Goal: Task Accomplishment & Management: Manage account settings

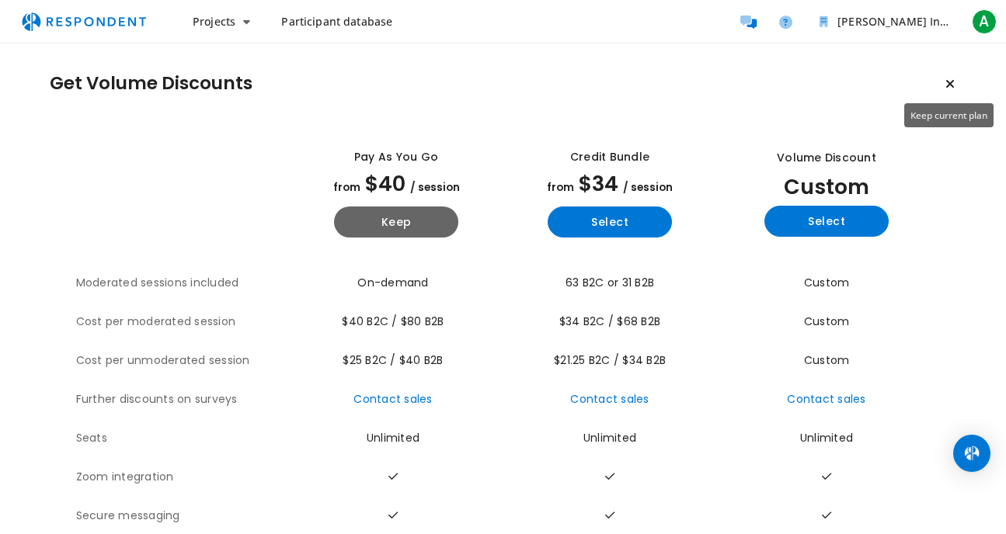
click at [951, 82] on icon "Keep current plan" at bounding box center [949, 84] width 9 height 12
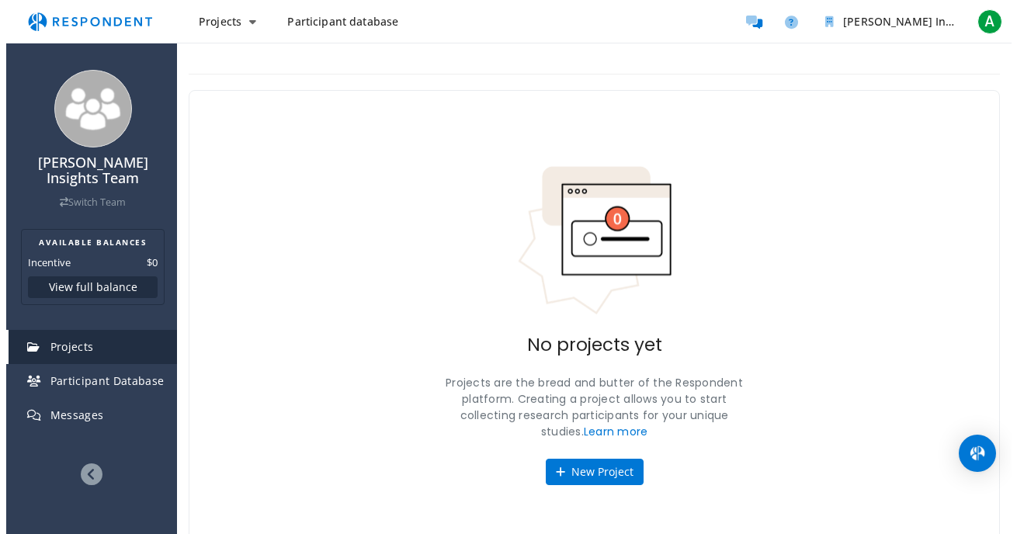
scroll to position [5, 0]
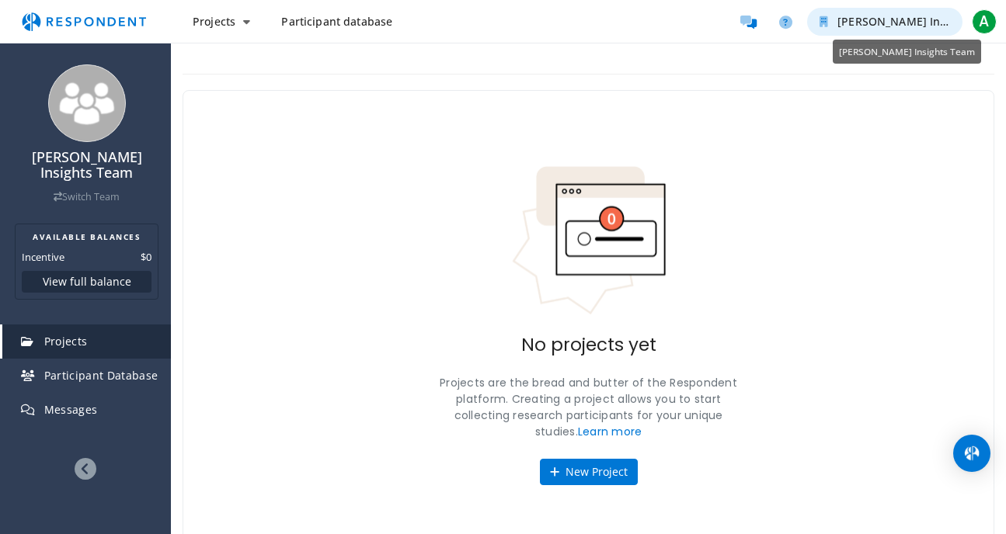
click at [821, 24] on icon "Amato Insights Team" at bounding box center [823, 21] width 9 height 11
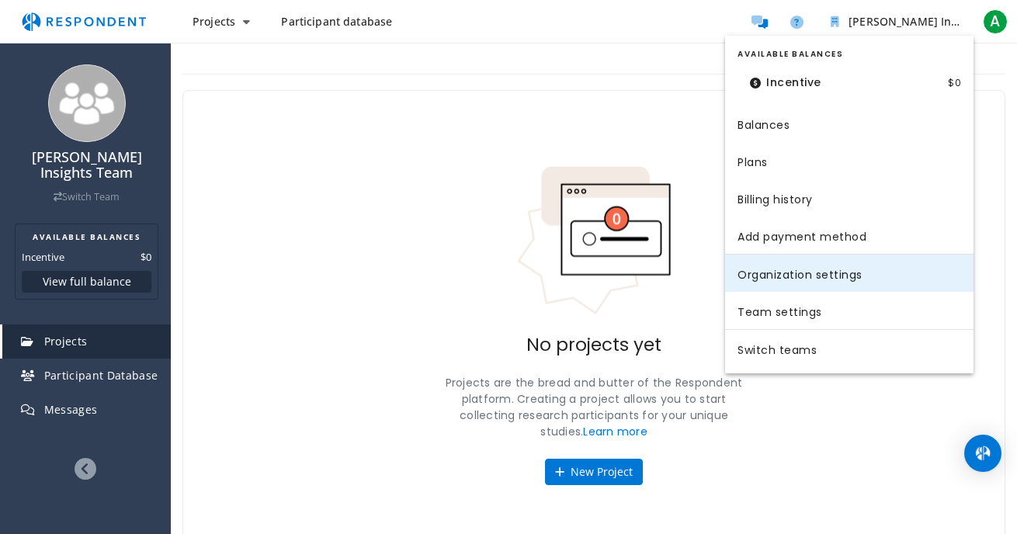
click at [821, 270] on link "Organization settings" at bounding box center [849, 273] width 248 height 37
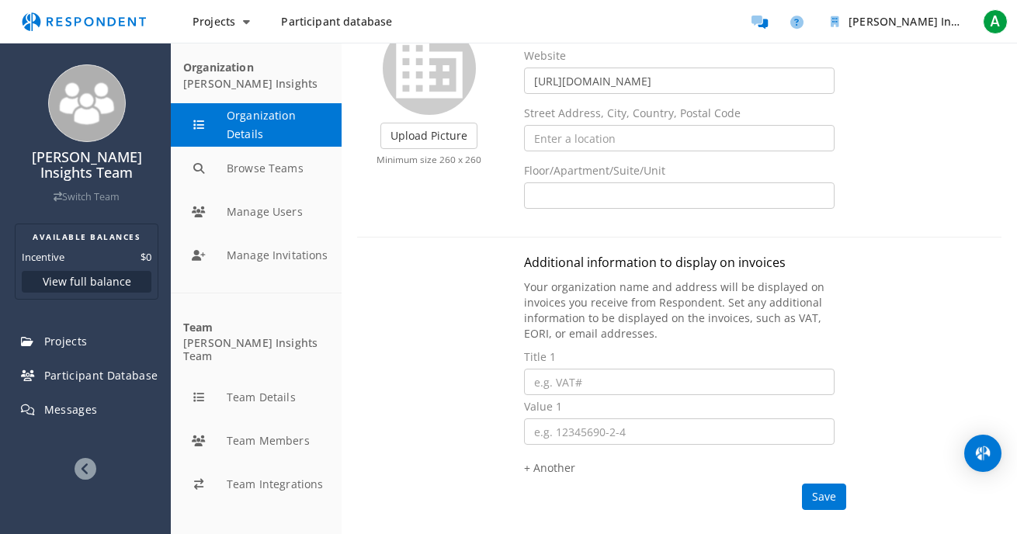
scroll to position [148, 0]
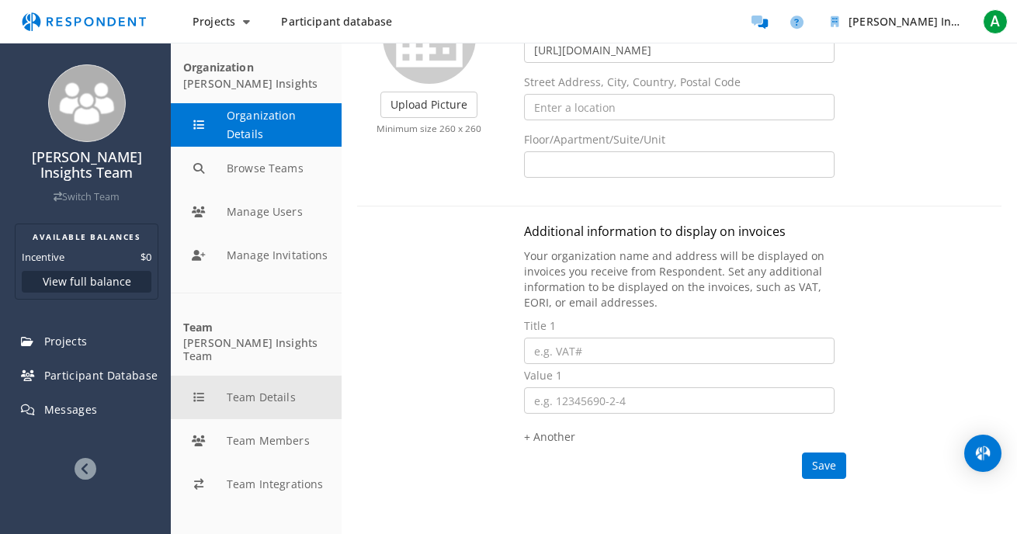
click at [271, 377] on button "Team Details" at bounding box center [256, 397] width 171 height 43
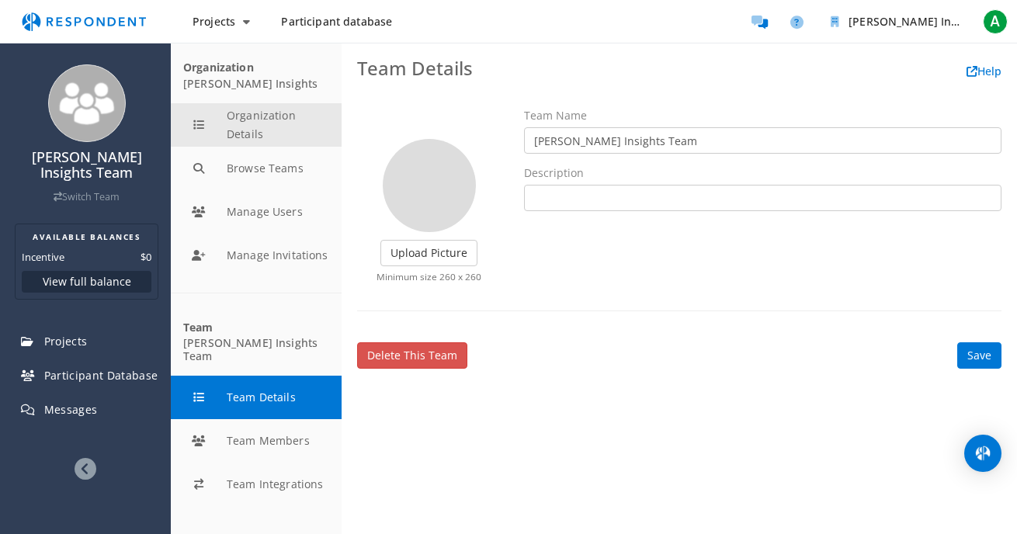
click at [241, 127] on button "Organization Details" at bounding box center [256, 124] width 171 height 43
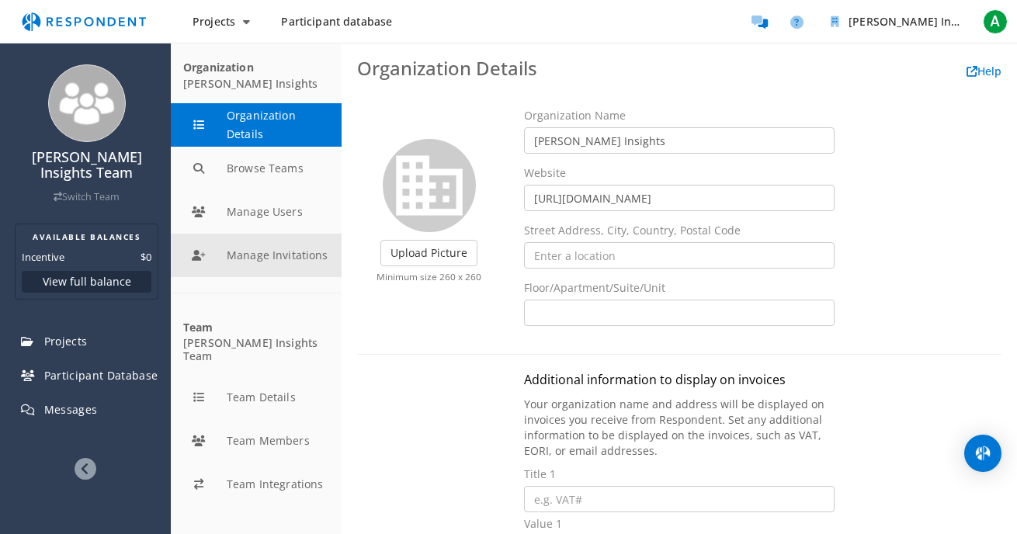
click at [267, 257] on button "Manage Invitations" at bounding box center [256, 255] width 171 height 43
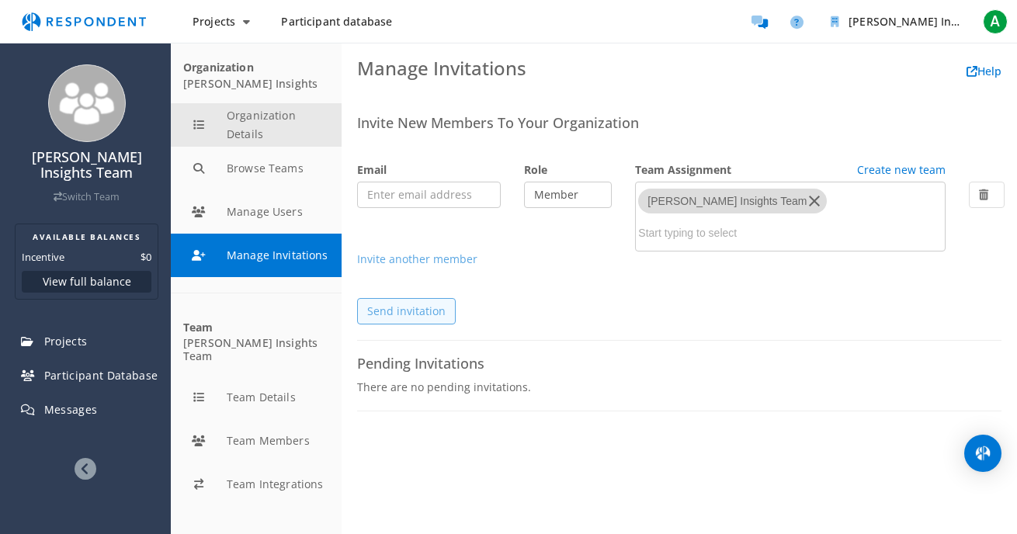
click at [269, 124] on button "Organization Details" at bounding box center [256, 124] width 171 height 43
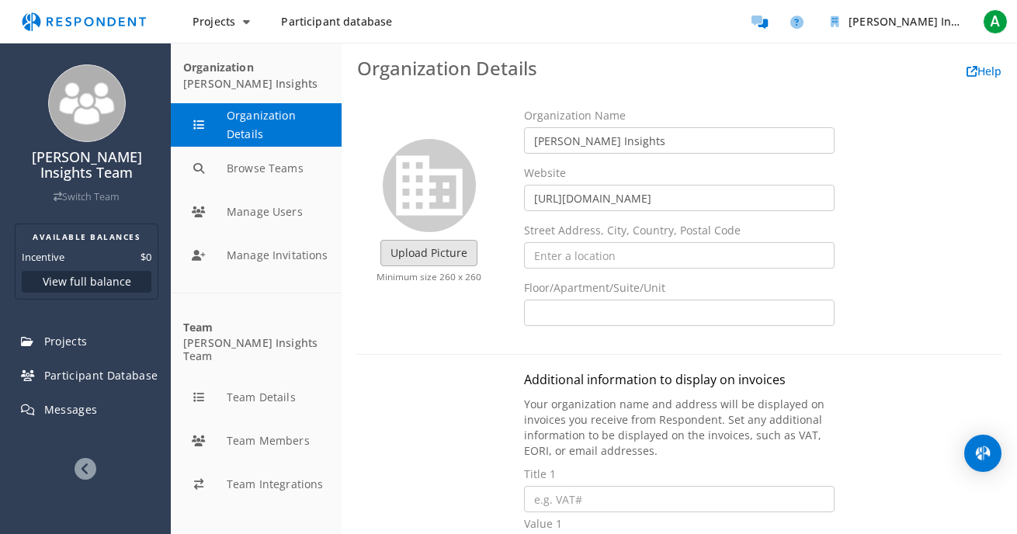
click at [423, 252] on label "Upload Picture" at bounding box center [429, 253] width 97 height 26
click at [0, 0] on input "Upload Picture" at bounding box center [0, 0] width 0 height 0
click at [429, 247] on label "Upload Picture" at bounding box center [429, 253] width 97 height 26
click at [0, 0] on input "Upload Picture" at bounding box center [0, 0] width 0 height 0
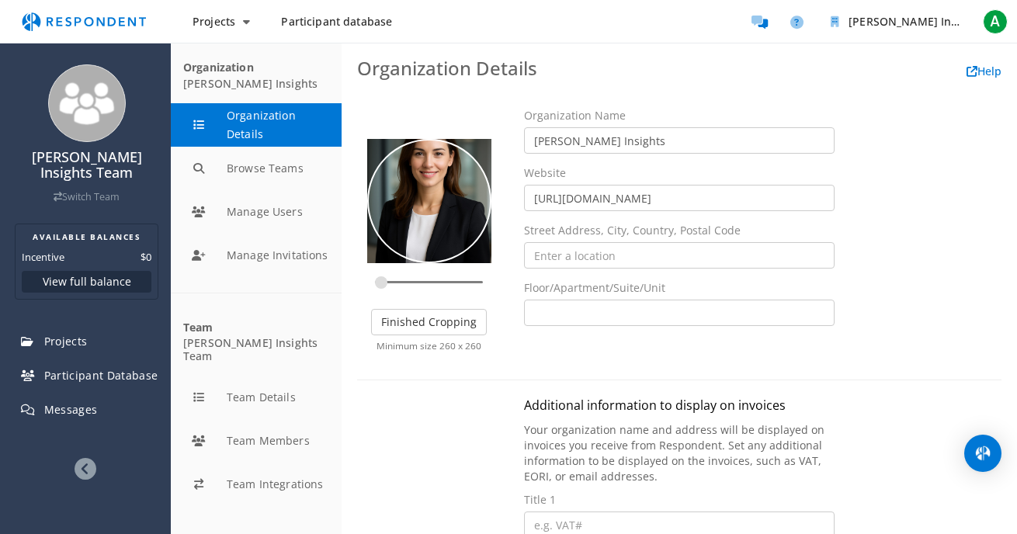
click at [473, 254] on div at bounding box center [429, 201] width 124 height 186
click at [455, 214] on div at bounding box center [429, 201] width 124 height 186
click at [454, 238] on div at bounding box center [429, 201] width 124 height 186
click at [382, 281] on input "zoom" at bounding box center [429, 282] width 108 height 15
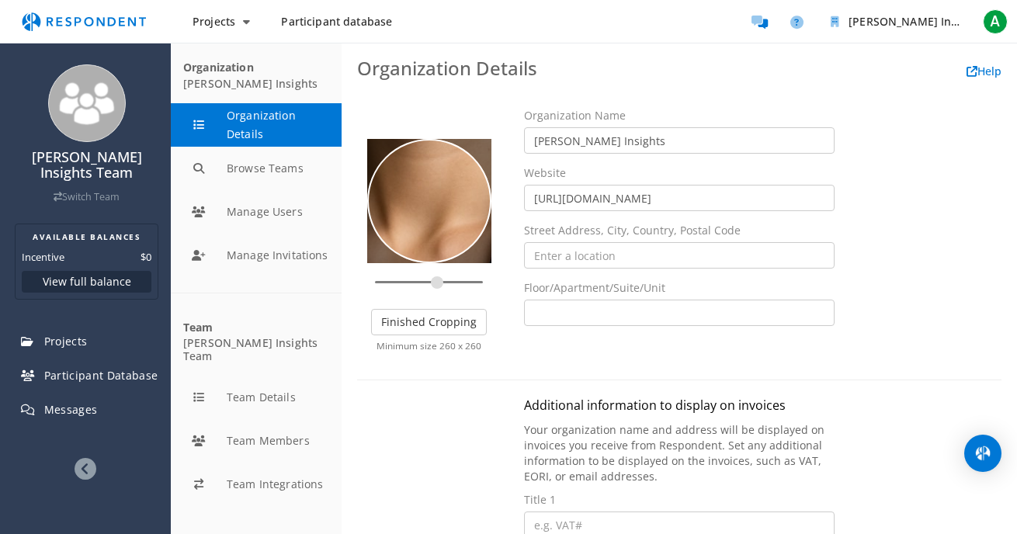
drag, startPoint x: 447, startPoint y: 291, endPoint x: 436, endPoint y: 282, distance: 14.9
click at [436, 282] on input "zoom" at bounding box center [429, 282] width 108 height 15
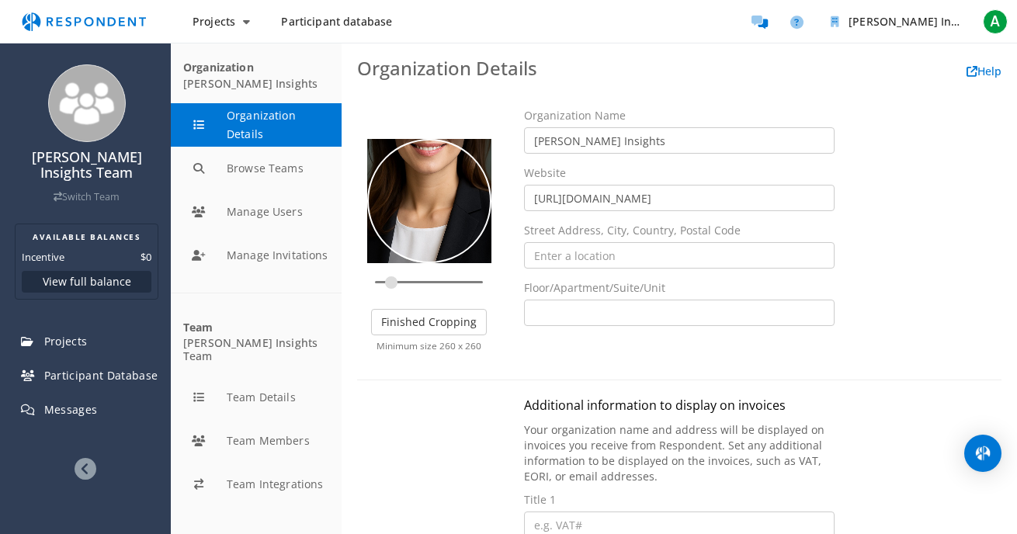
click at [391, 281] on input "zoom" at bounding box center [429, 282] width 108 height 15
type input "0.1795"
click at [382, 281] on input "zoom" at bounding box center [429, 282] width 108 height 15
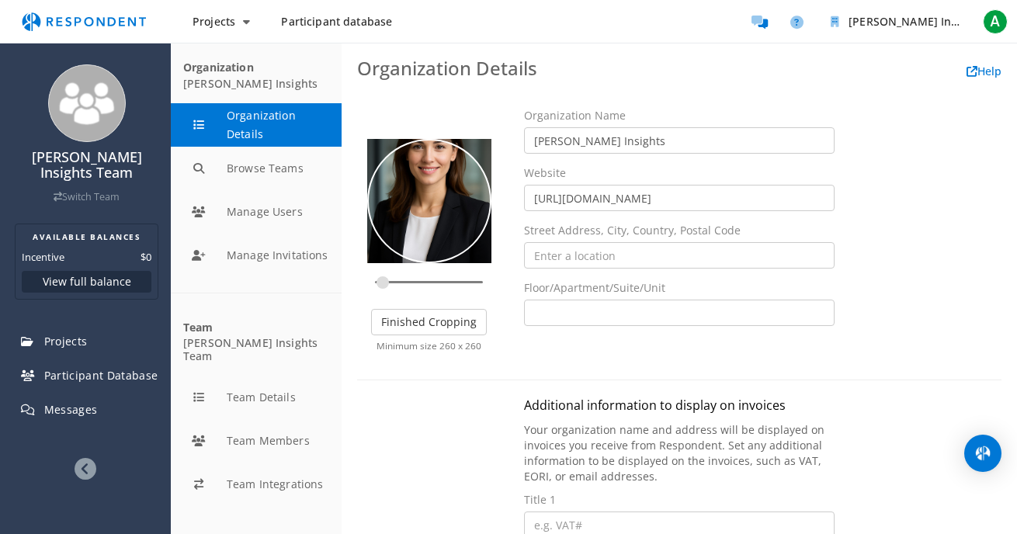
click at [479, 248] on div at bounding box center [429, 201] width 143 height 214
drag, startPoint x: 436, startPoint y: 190, endPoint x: 427, endPoint y: 250, distance: 60.4
click at [427, 250] on div at bounding box center [428, 212] width 143 height 214
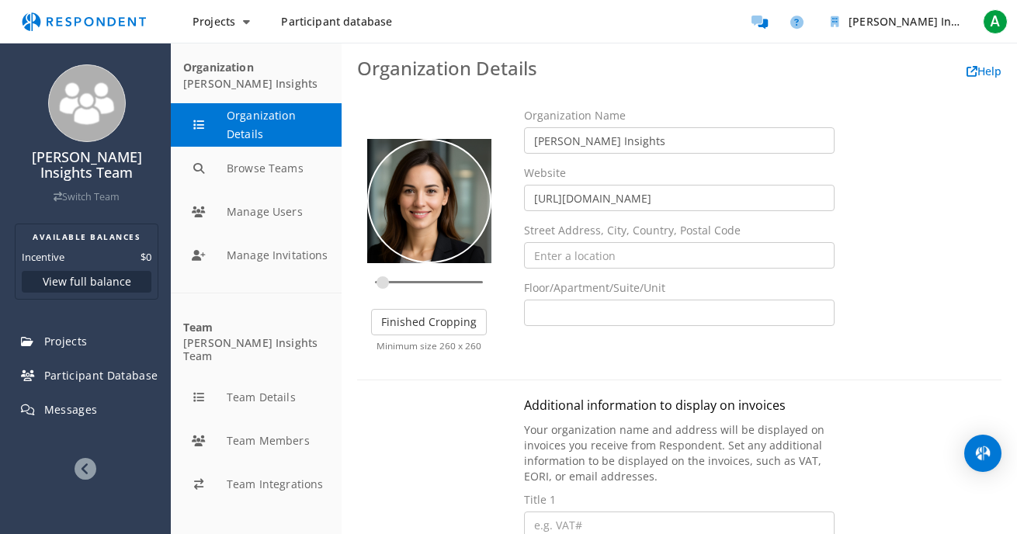
click at [457, 215] on div at bounding box center [420, 245] width 143 height 214
click at [470, 215] on div at bounding box center [420, 245] width 143 height 214
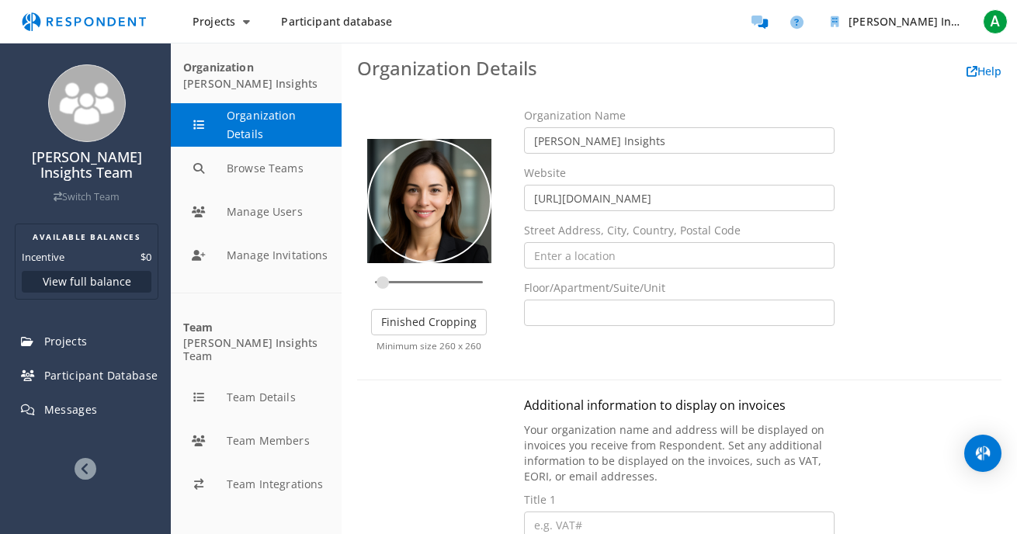
drag, startPoint x: 418, startPoint y: 241, endPoint x: 385, endPoint y: 247, distance: 33.2
click at [385, 247] on div at bounding box center [424, 244] width 143 height 214
click at [385, 247] on div at bounding box center [427, 244] width 143 height 214
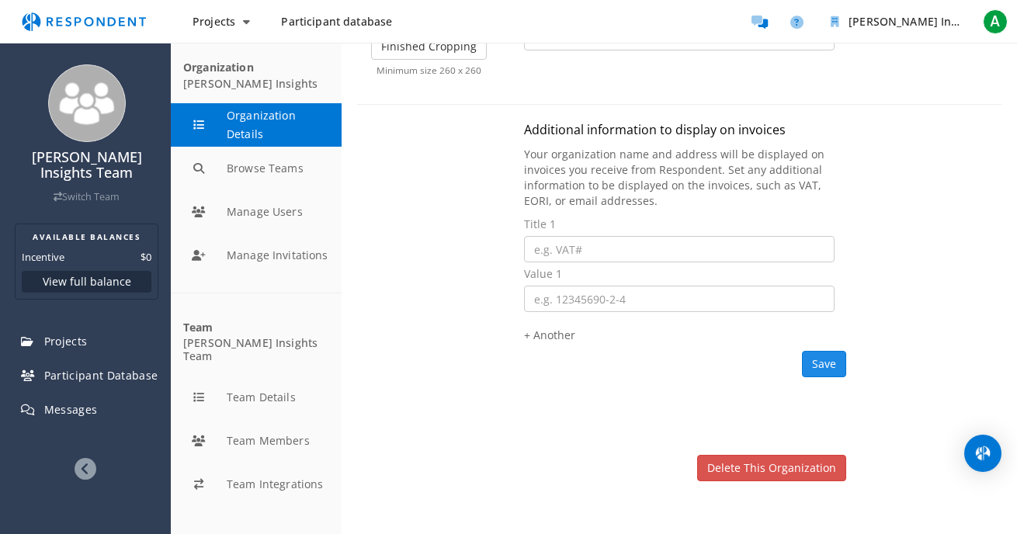
click at [820, 360] on span "Save" at bounding box center [824, 363] width 24 height 15
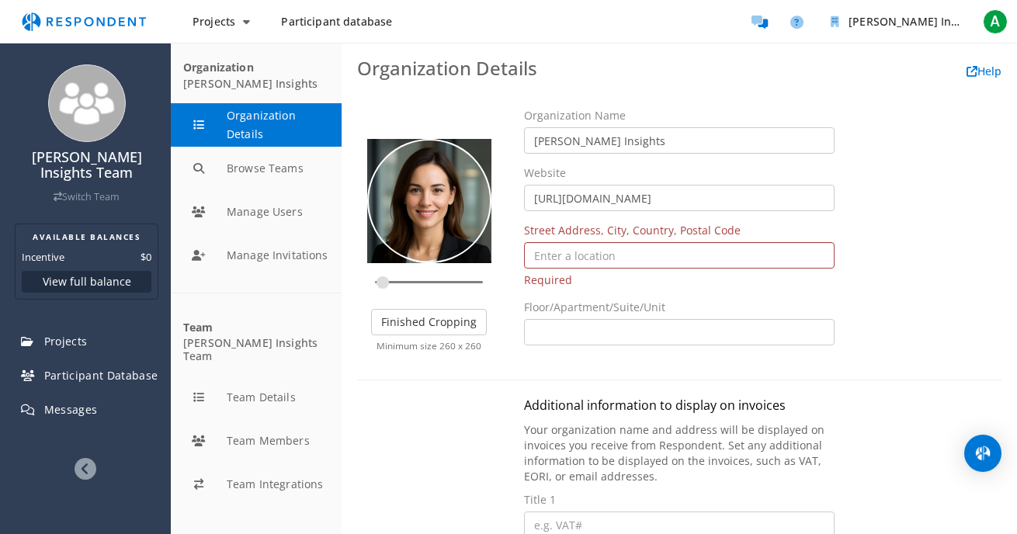
scroll to position [0, 0]
click at [547, 255] on input "text" at bounding box center [679, 255] width 311 height 26
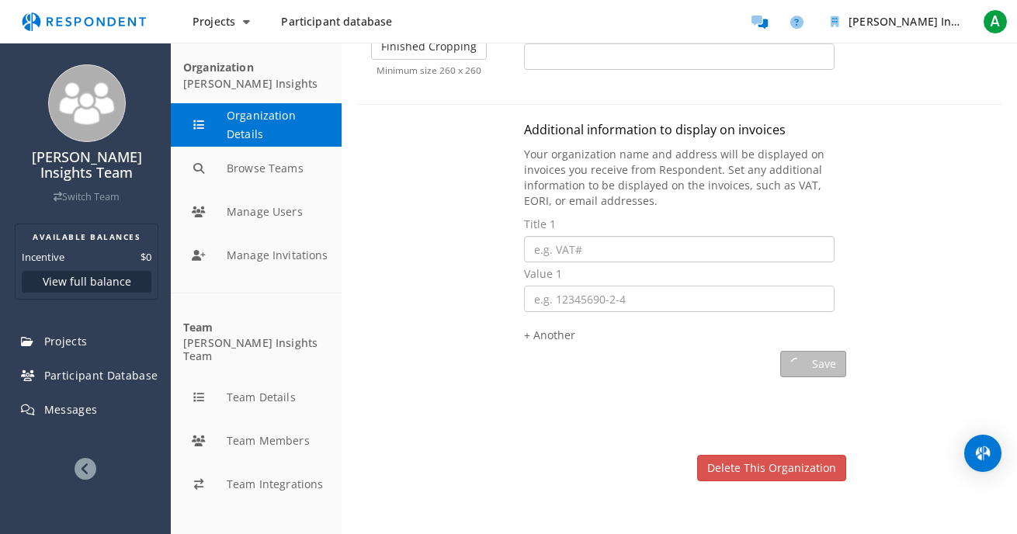
click at [752, 245] on input "text" at bounding box center [679, 249] width 311 height 26
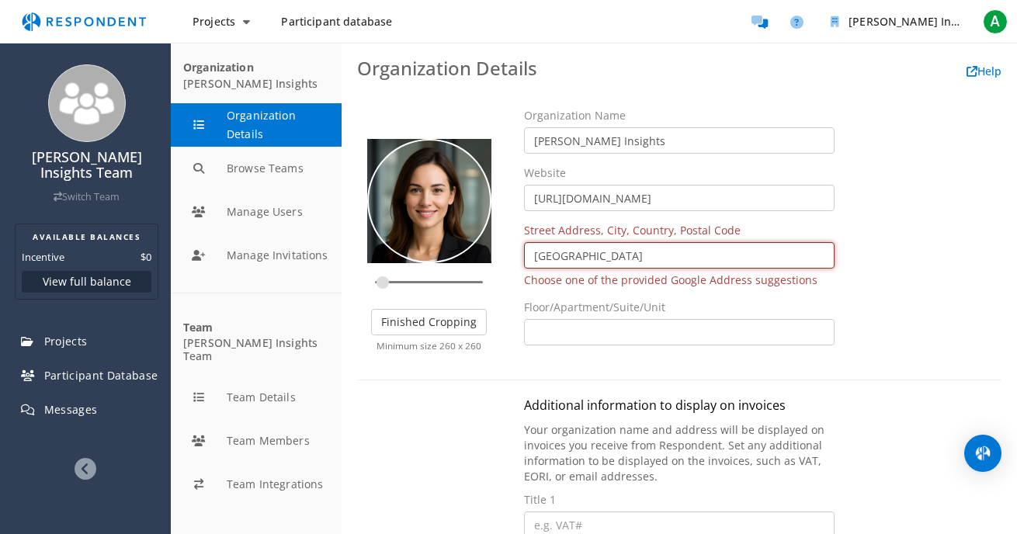
click at [622, 251] on input "[GEOGRAPHIC_DATA]" at bounding box center [679, 255] width 311 height 26
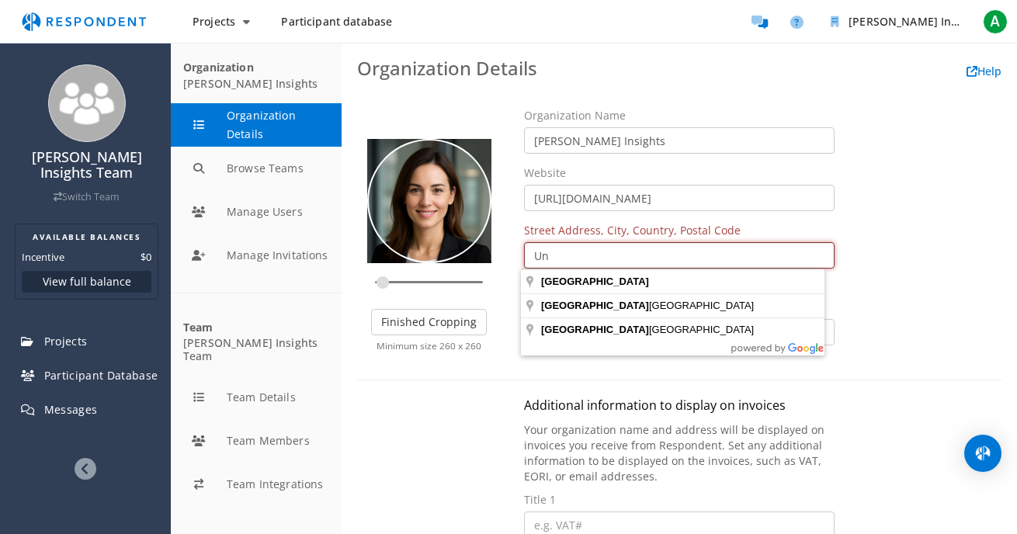
type input "U"
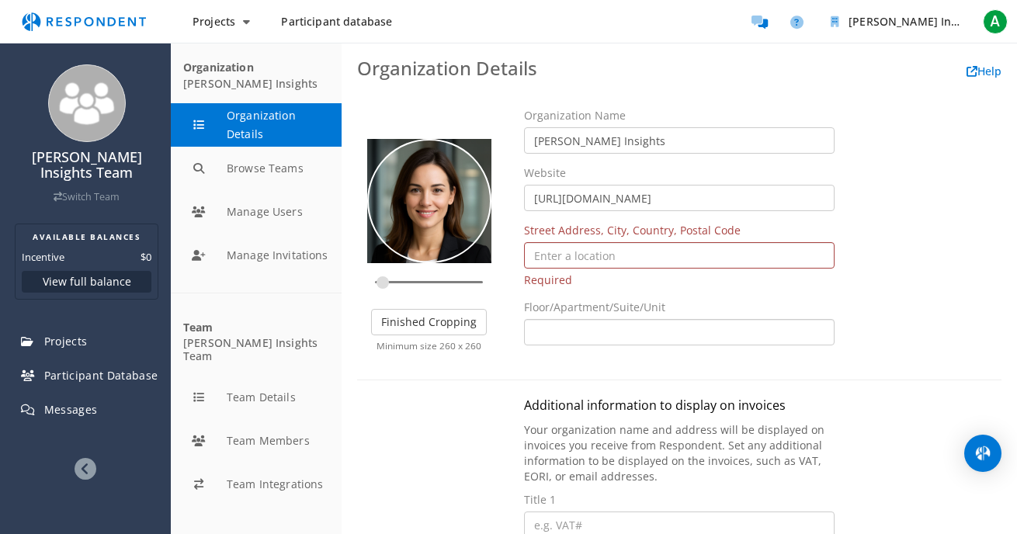
click at [721, 325] on input "text" at bounding box center [679, 332] width 311 height 26
click at [648, 252] on input "text" at bounding box center [679, 255] width 311 height 26
click at [906, 344] on div "Upload Picture Finished Cropping Minimum size 260 x 260 Organization Name [PERS…" at bounding box center [680, 236] width 668 height 256
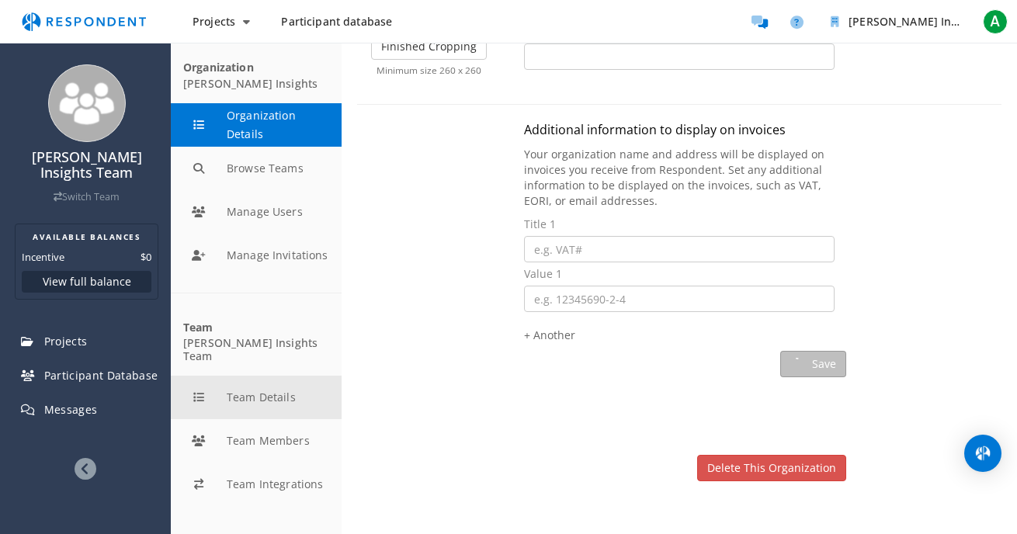
click at [238, 377] on button "Team Details" at bounding box center [256, 397] width 171 height 43
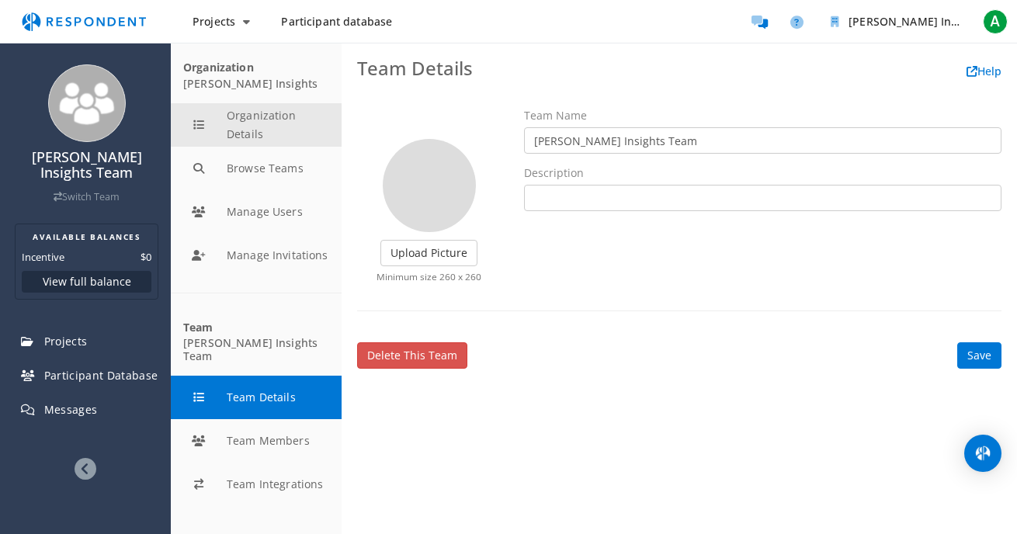
click at [255, 129] on button "Organization Details" at bounding box center [256, 124] width 171 height 43
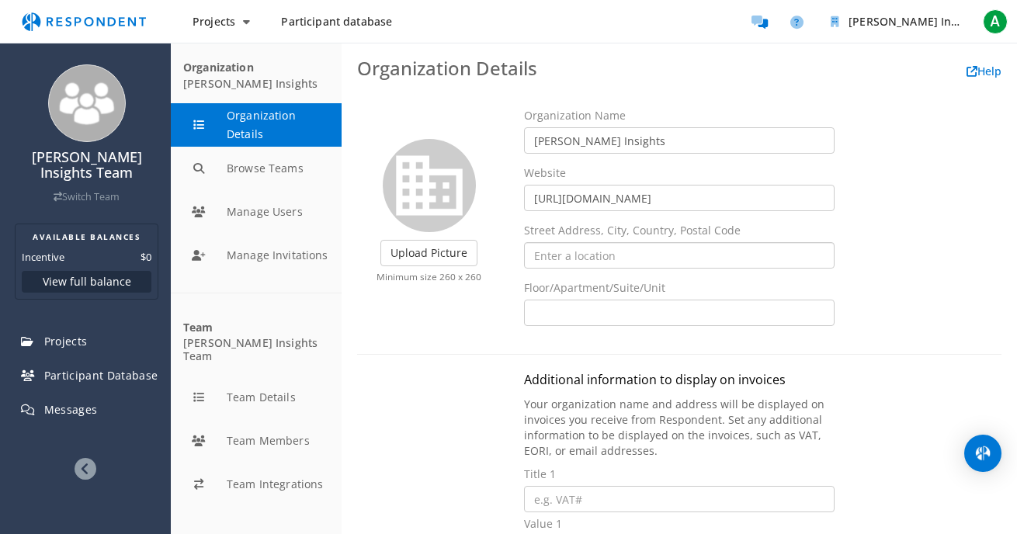
click at [574, 248] on input "text" at bounding box center [679, 255] width 311 height 26
type input "[STREET_ADDRESS][PERSON_NAME]"
click at [439, 251] on label "Upload Picture" at bounding box center [429, 253] width 97 height 26
click at [0, 0] on input "Upload Picture" at bounding box center [0, 0] width 0 height 0
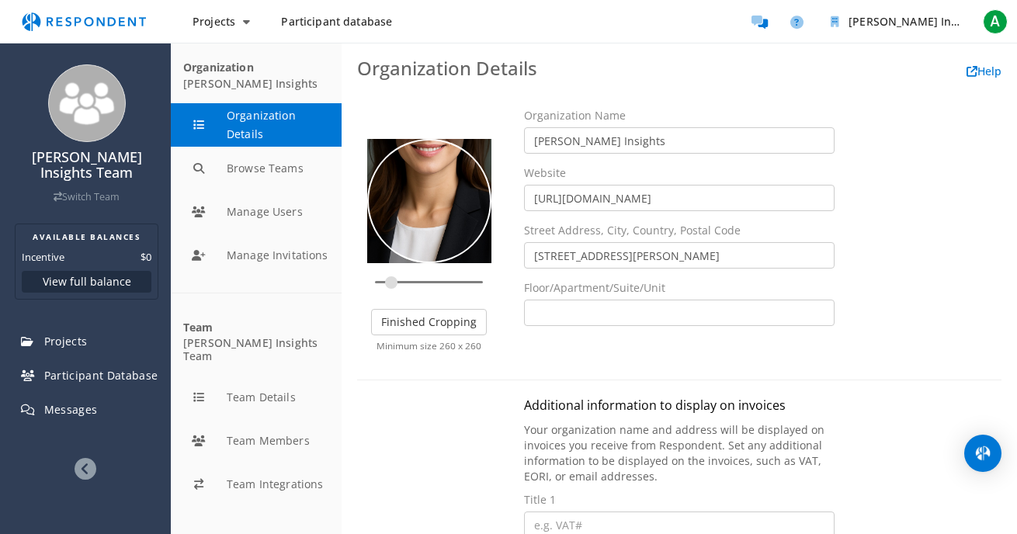
click at [391, 283] on input "zoom" at bounding box center [429, 282] width 108 height 15
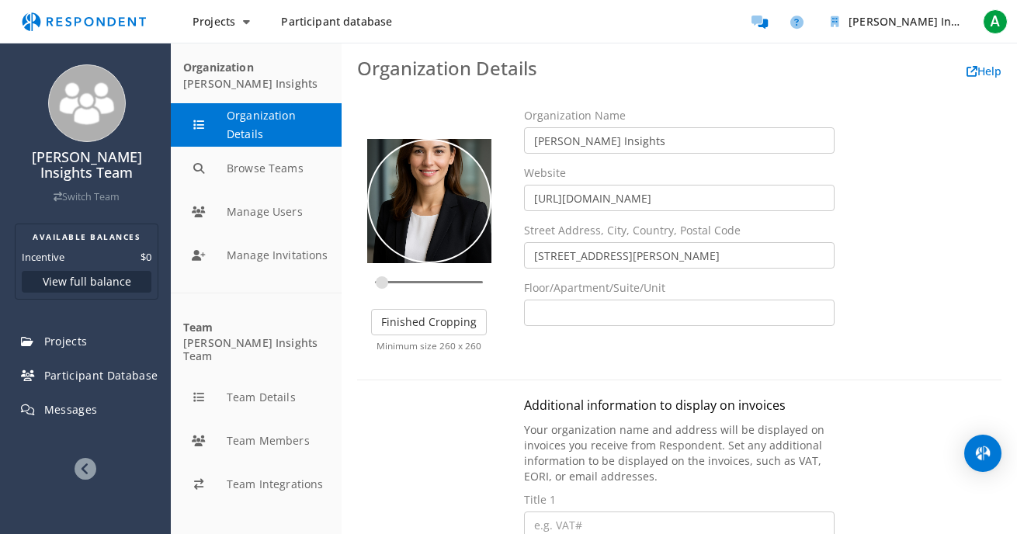
type input "0.1643"
click at [381, 284] on input "zoom" at bounding box center [429, 282] width 108 height 15
click at [451, 208] on div at bounding box center [428, 201] width 130 height 196
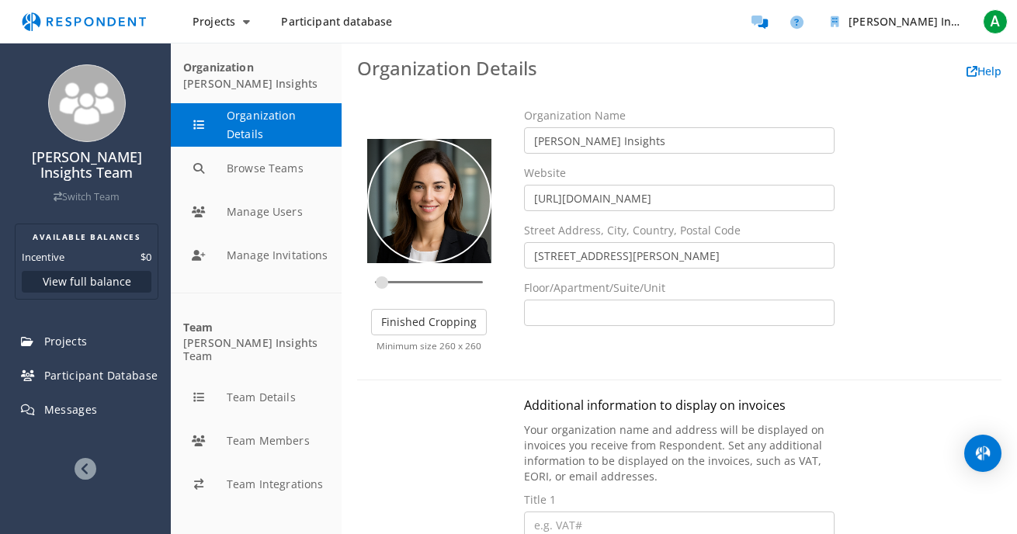
drag, startPoint x: 451, startPoint y: 208, endPoint x: 440, endPoint y: 276, distance: 69.2
click at [440, 276] on r-croppie at bounding box center [429, 214] width 144 height 151
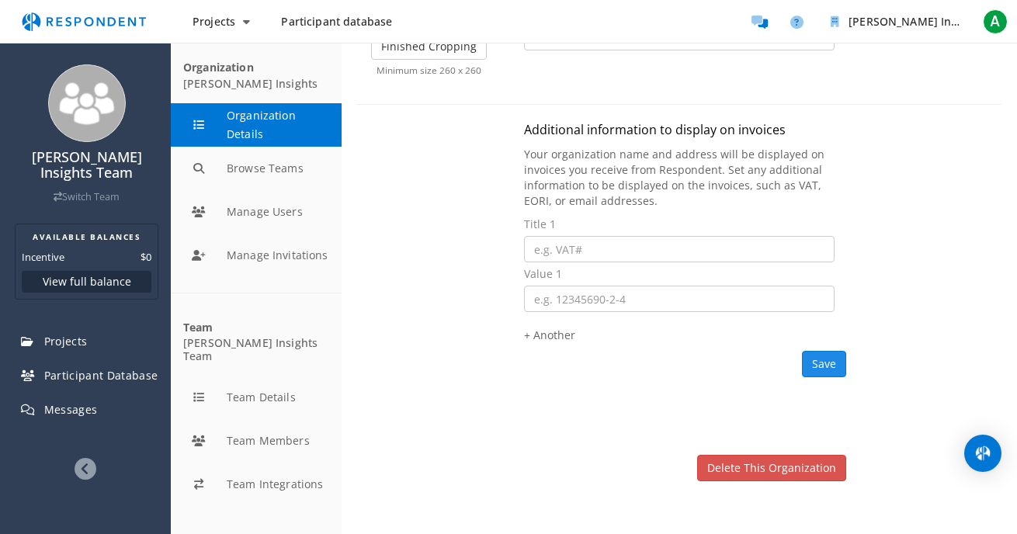
click at [825, 361] on span "Save" at bounding box center [824, 363] width 24 height 15
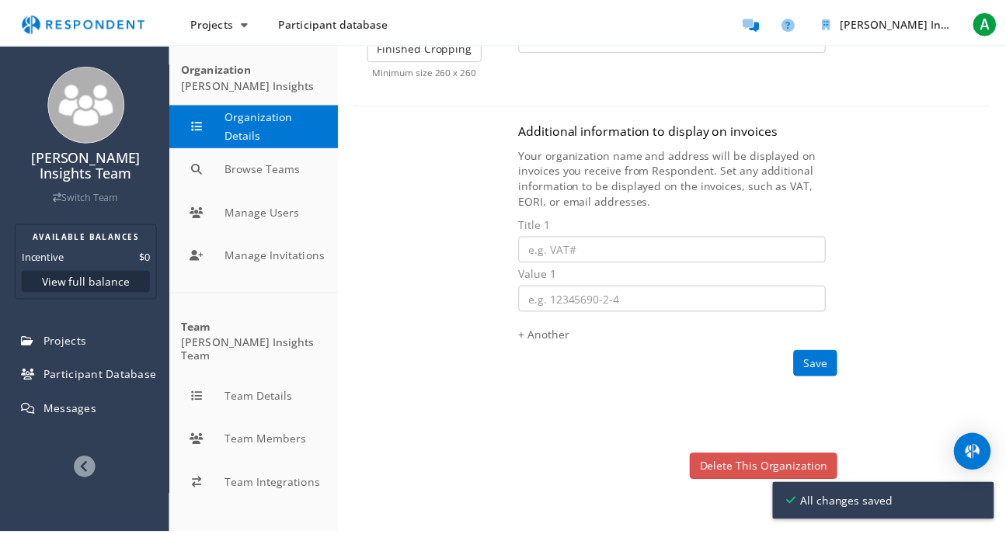
scroll to position [0, 0]
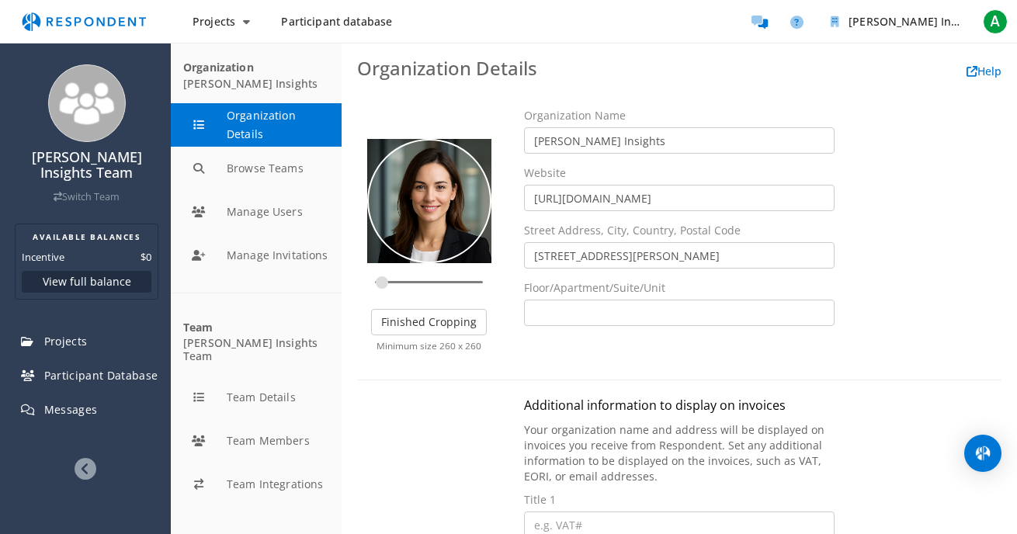
click at [349, 19] on span "Participant database" at bounding box center [336, 21] width 111 height 15
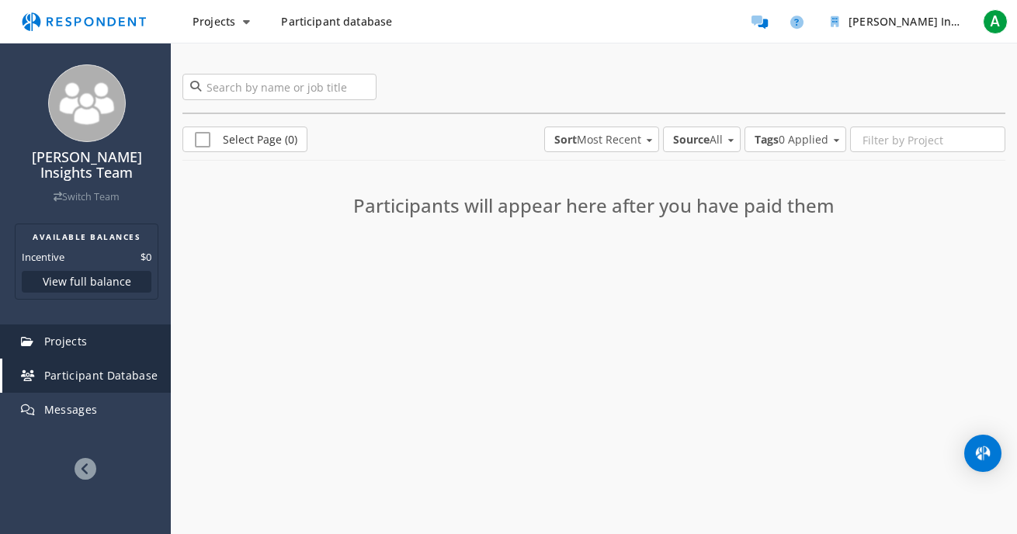
click at [82, 334] on span "Projects" at bounding box center [65, 341] width 43 height 15
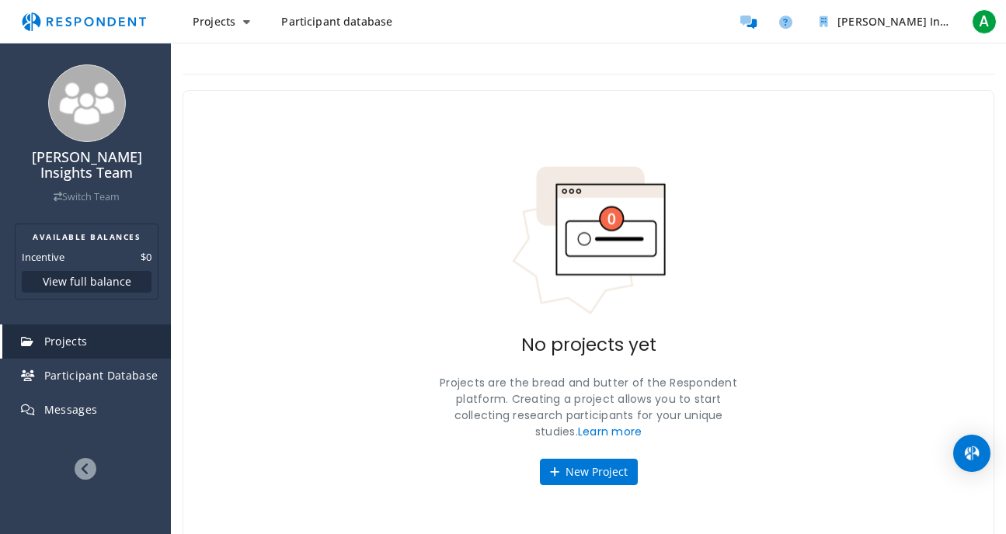
click at [79, 458] on icon at bounding box center [86, 469] width 22 height 22
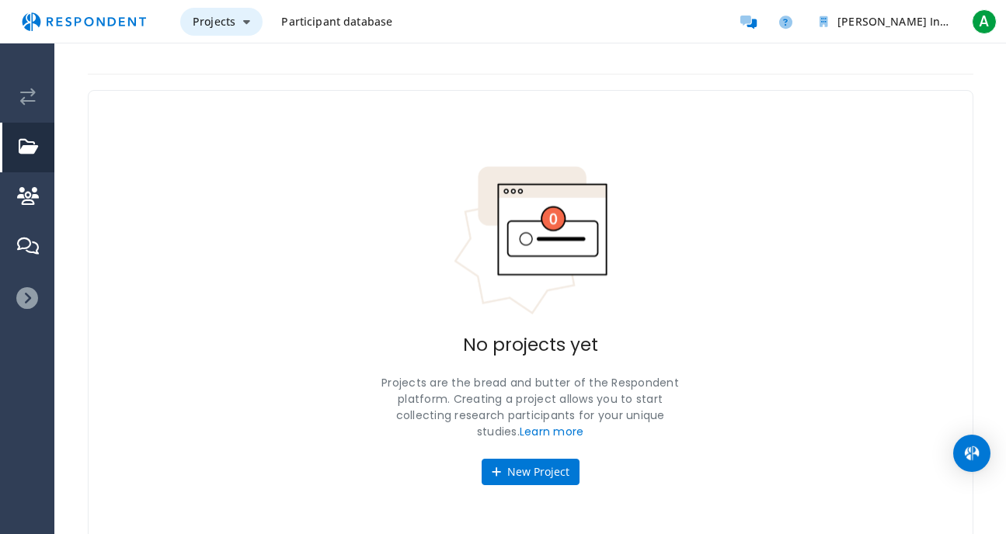
click at [231, 20] on span "Projects" at bounding box center [214, 21] width 43 height 15
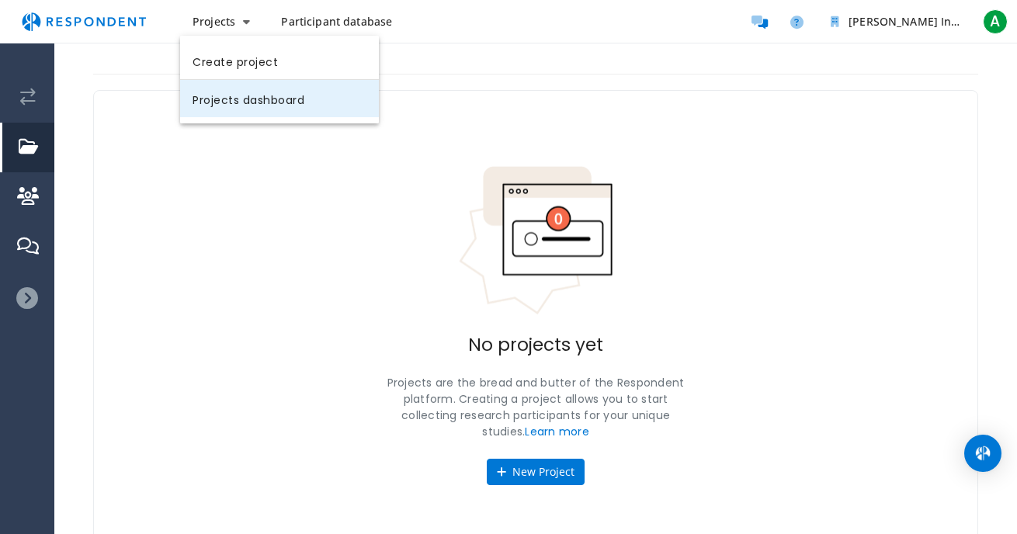
click at [230, 99] on link "Projects dashboard" at bounding box center [279, 98] width 199 height 37
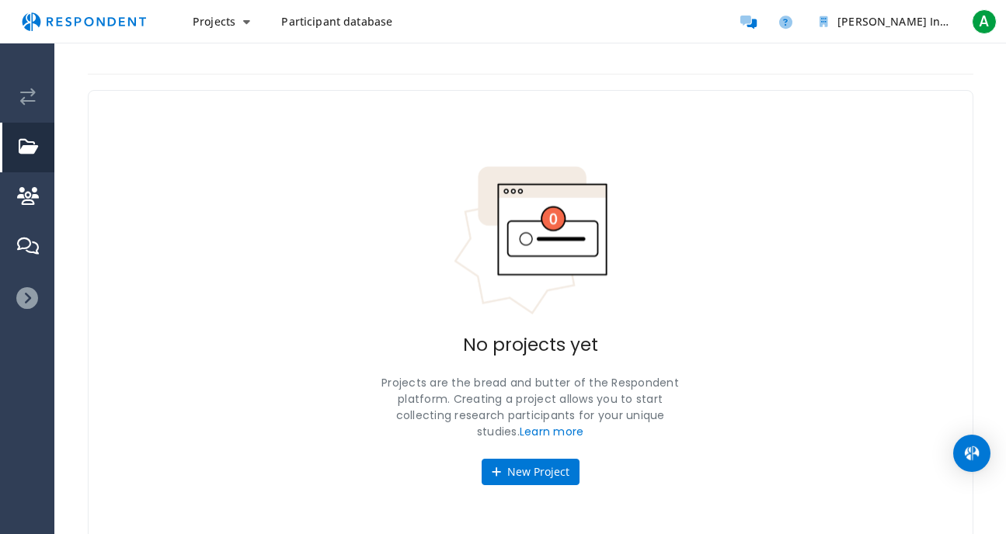
click at [127, 17] on img "Main navigation" at bounding box center [83, 22] width 143 height 30
click at [105, 18] on img "Main navigation" at bounding box center [83, 22] width 143 height 30
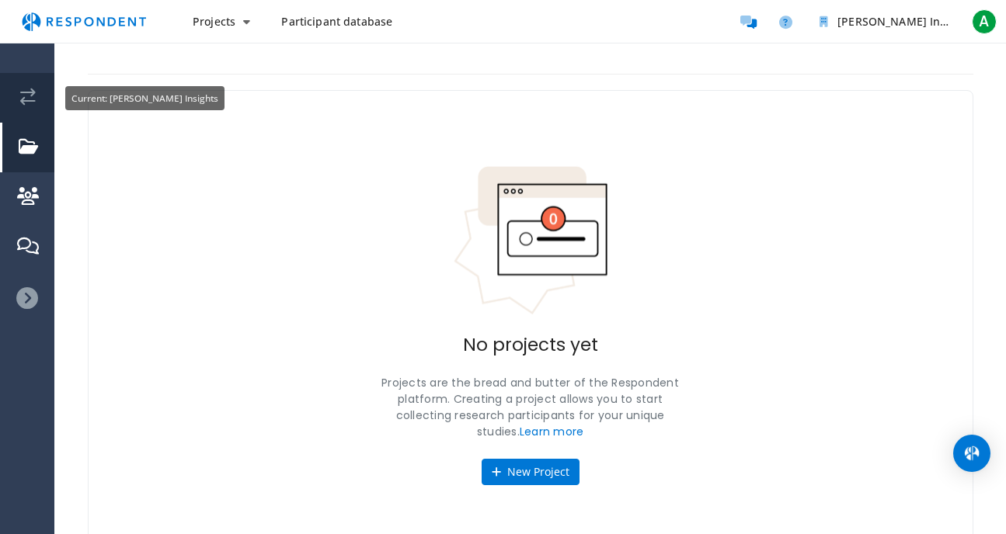
click at [30, 95] on em "Current: Amato Insights" at bounding box center [28, 97] width 16 height 17
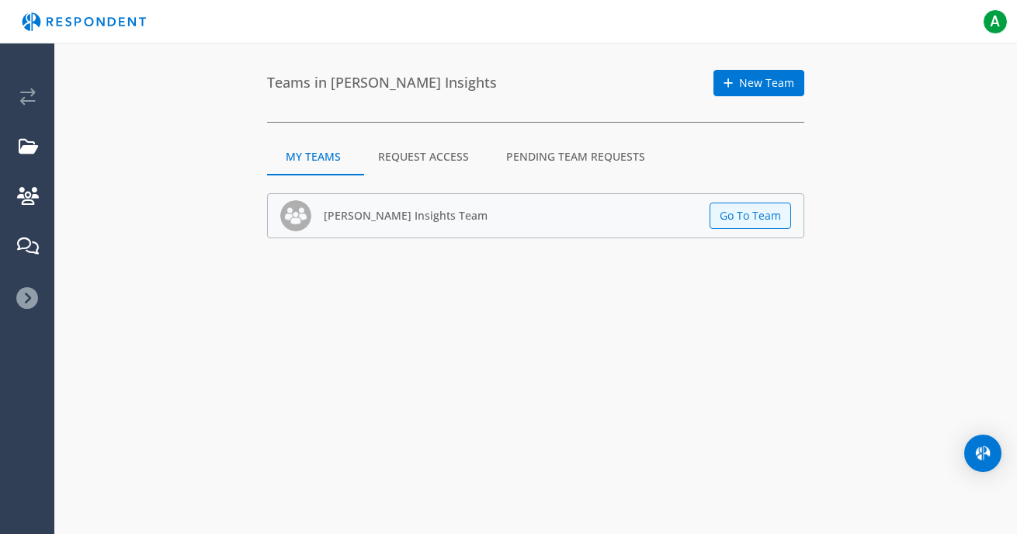
click at [301, 210] on img at bounding box center [295, 215] width 31 height 31
click at [780, 215] on button "Go To Team" at bounding box center [751, 216] width 82 height 26
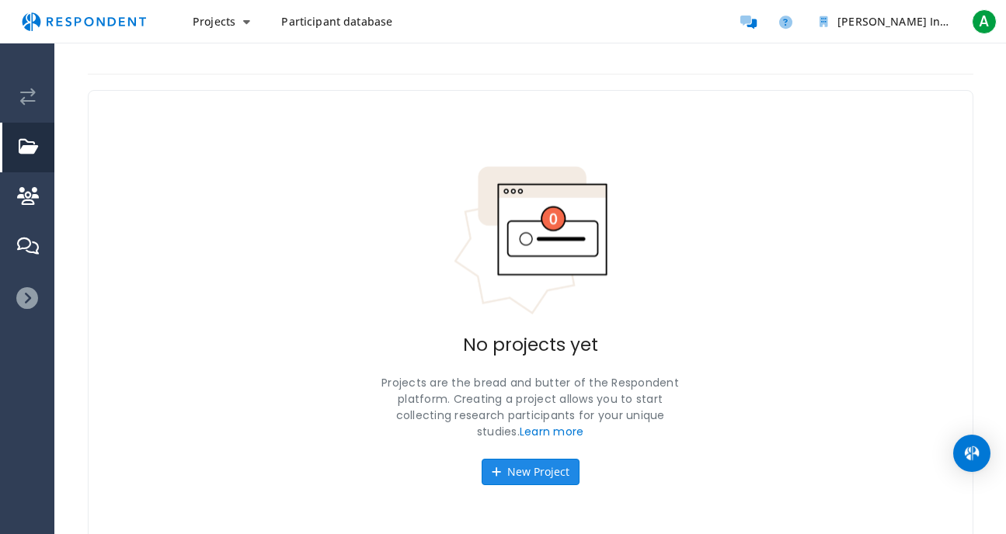
click at [520, 470] on button "New Project" at bounding box center [530, 472] width 98 height 26
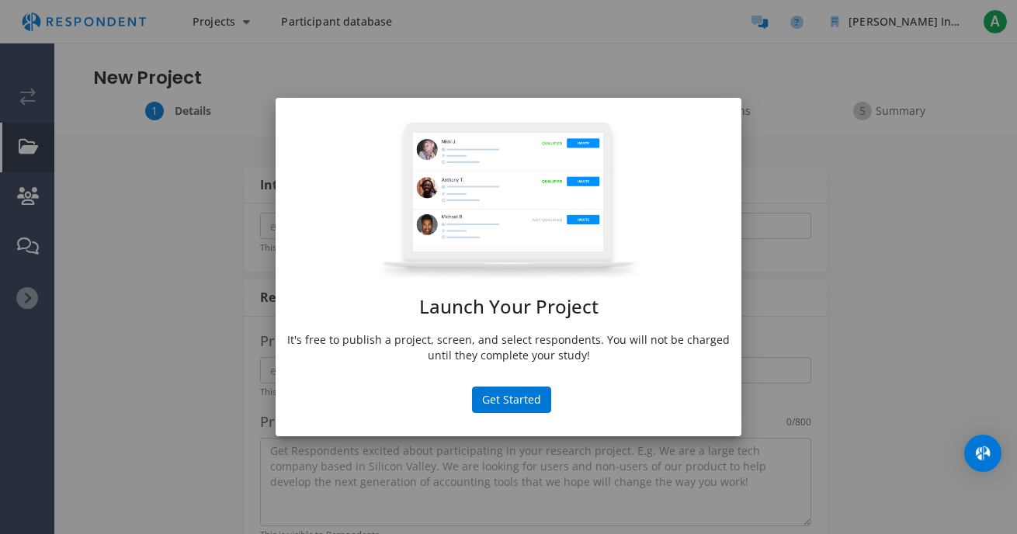
click at [791, 153] on div "Launch Your Project It's free to publish a project, screen, and select responde…" at bounding box center [508, 267] width 1017 height 534
click at [524, 398] on button "Get Started" at bounding box center [511, 400] width 79 height 26
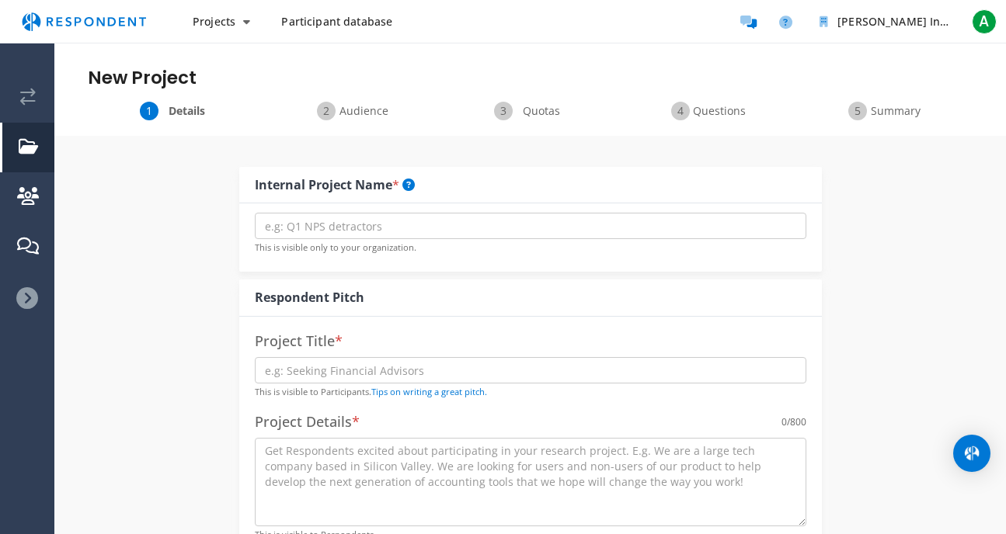
click at [40, 18] on img "Main navigation" at bounding box center [83, 22] width 143 height 30
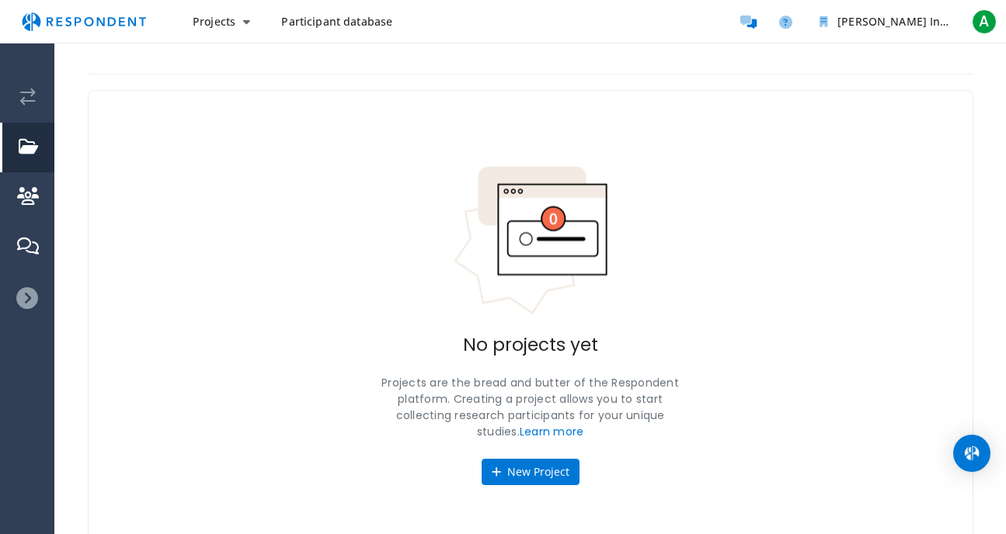
click at [69, 21] on img "Main navigation" at bounding box center [83, 22] width 143 height 30
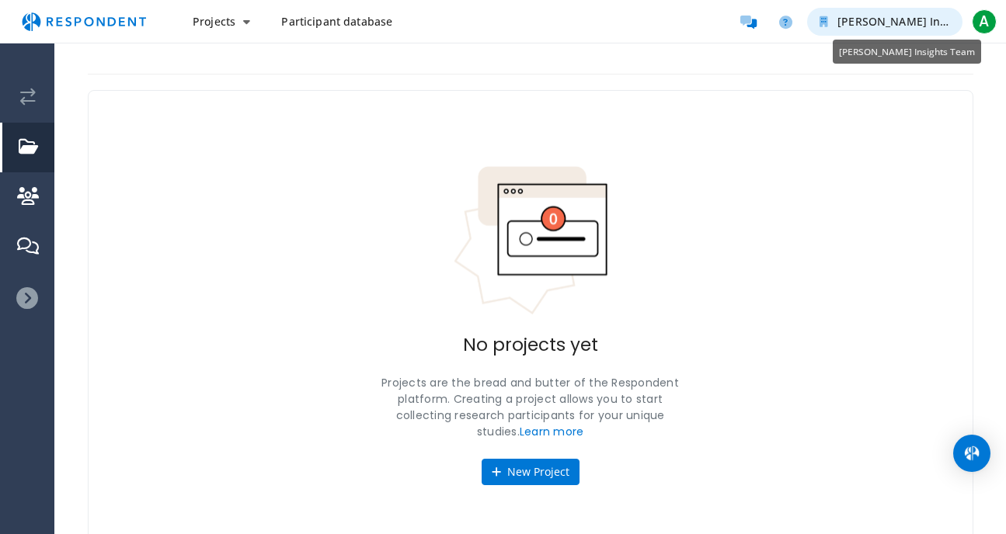
click at [873, 21] on span "[PERSON_NAME] Insights Team" at bounding box center [920, 21] width 167 height 15
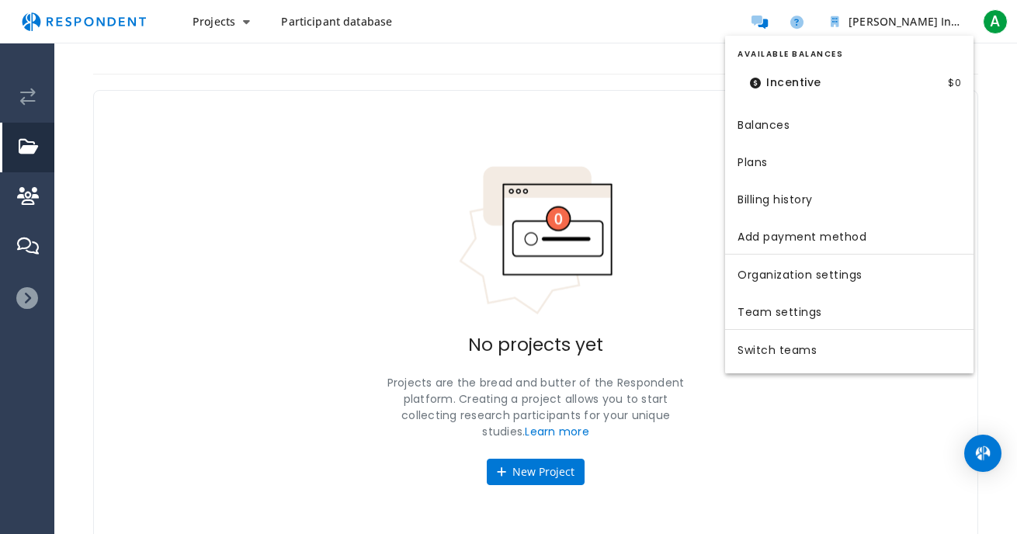
click at [760, 28] on md-backdrop at bounding box center [508, 267] width 1017 height 534
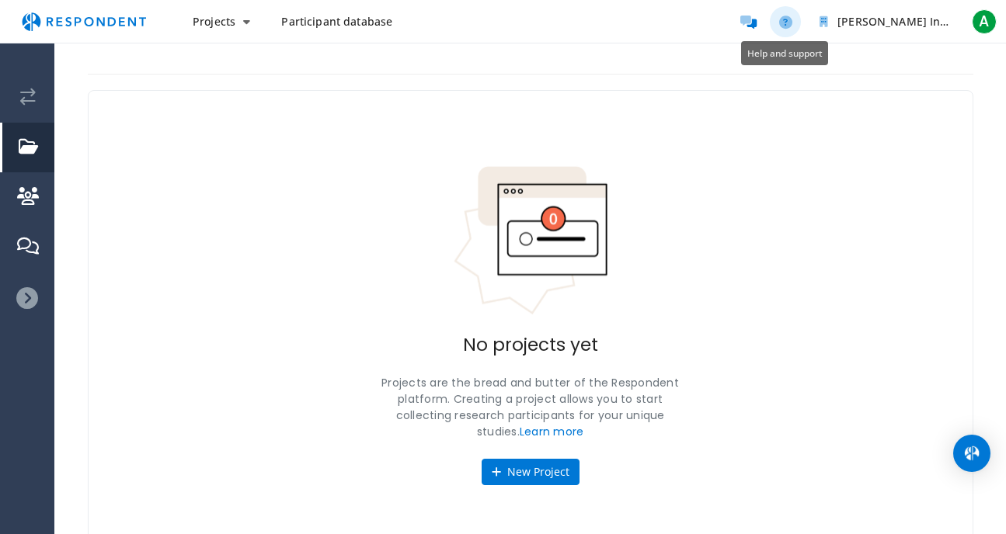
click at [785, 17] on icon "Help and support" at bounding box center [785, 22] width 13 height 13
click at [983, 16] on span "A" at bounding box center [983, 21] width 25 height 25
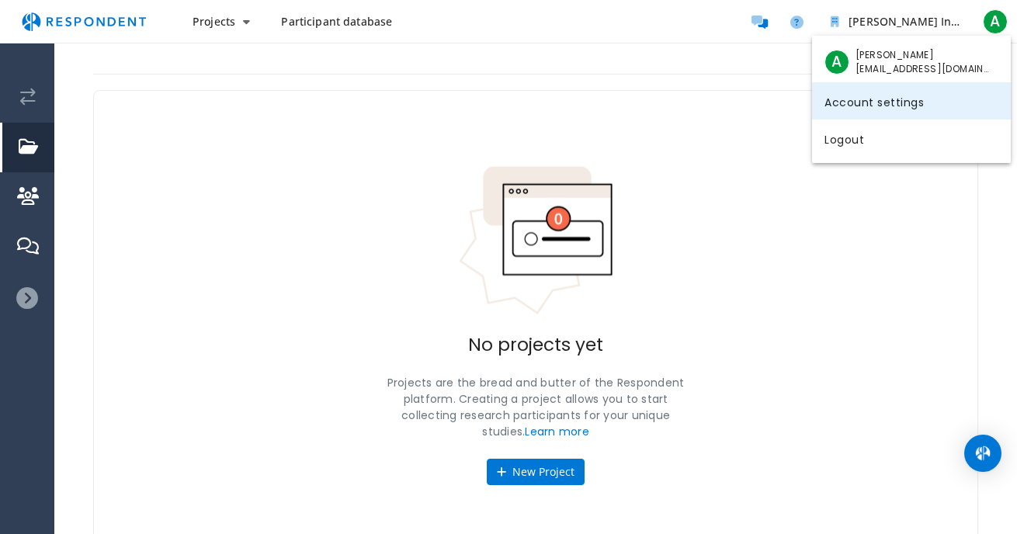
click at [843, 97] on link "Account settings" at bounding box center [911, 100] width 199 height 37
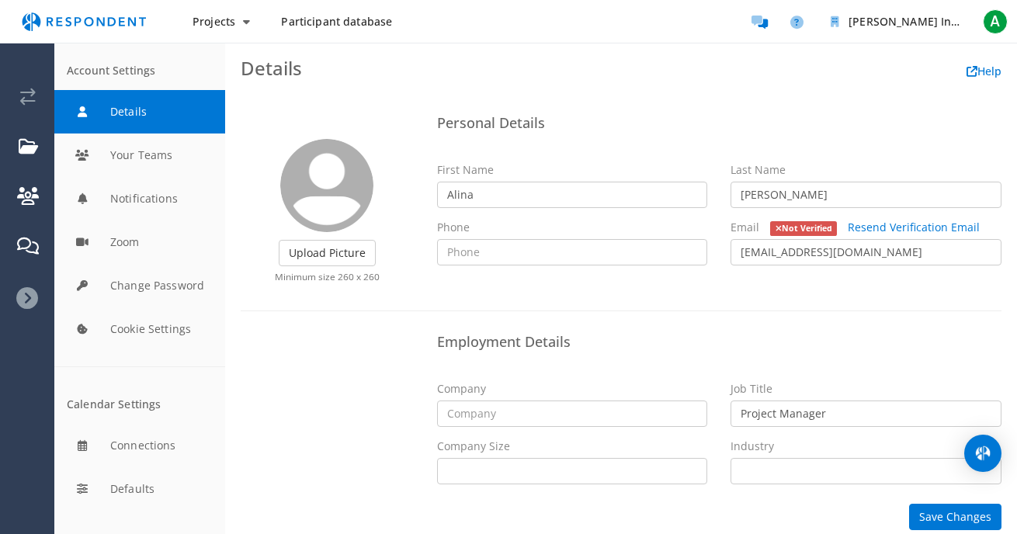
click at [272, 126] on div "Upload Picture Finished Cropping Minimum size 260 x 260" at bounding box center [327, 201] width 196 height 187
click at [352, 76] on h3 "Details Help" at bounding box center [621, 68] width 761 height 20
click at [114, 19] on img "Main navigation" at bounding box center [83, 22] width 143 height 30
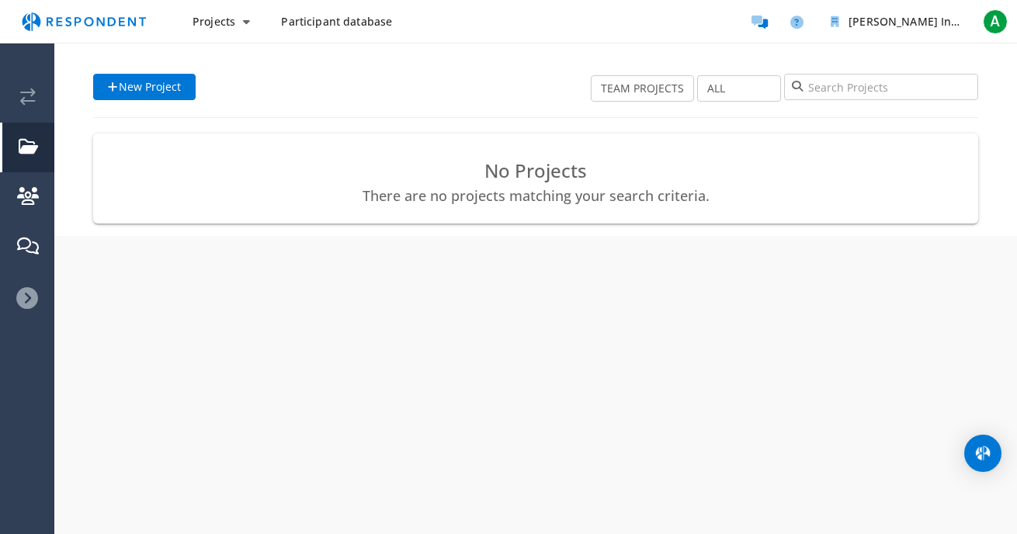
click at [39, 19] on img "Main navigation" at bounding box center [83, 22] width 143 height 30
click at [995, 19] on span "A" at bounding box center [995, 21] width 25 height 25
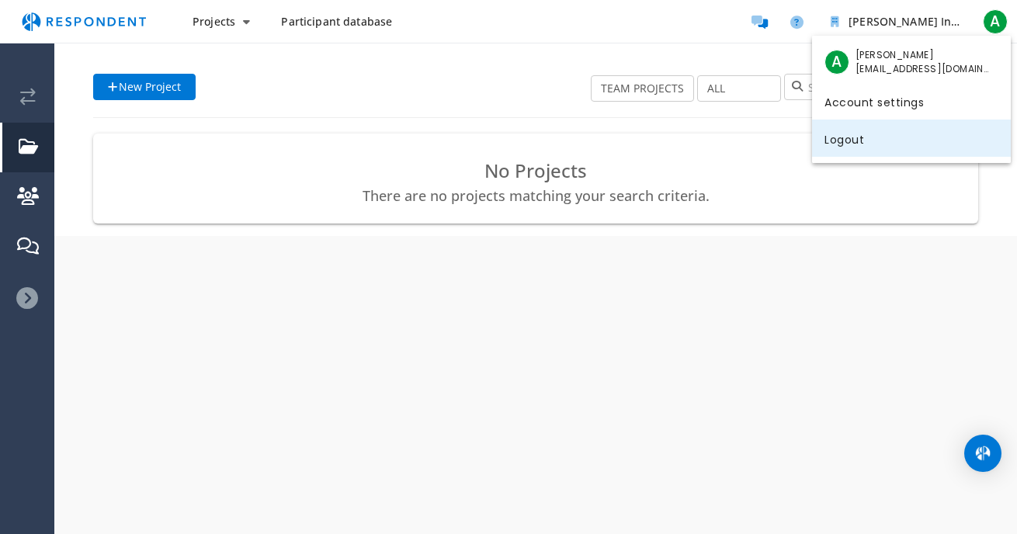
click at [842, 148] on link "Logout" at bounding box center [911, 138] width 199 height 37
